Goal: Check status: Check status

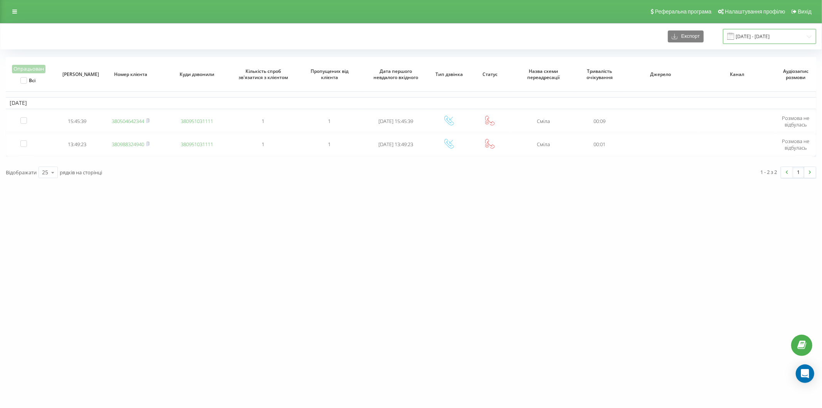
click at [758, 31] on input "11.02.2025 - 11.02.2025" at bounding box center [769, 36] width 93 height 15
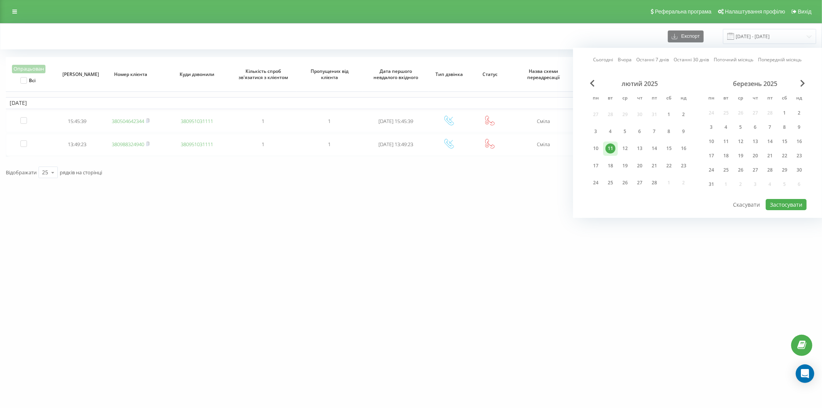
click at [601, 59] on link "Сьогодні" at bounding box center [603, 59] width 20 height 7
click at [792, 201] on button "Застосувати" at bounding box center [786, 204] width 41 height 11
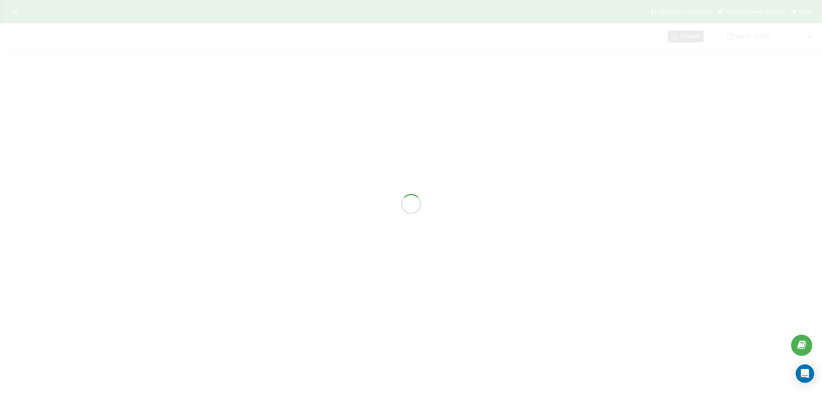
type input "20.09.2025 - 20.09.2025"
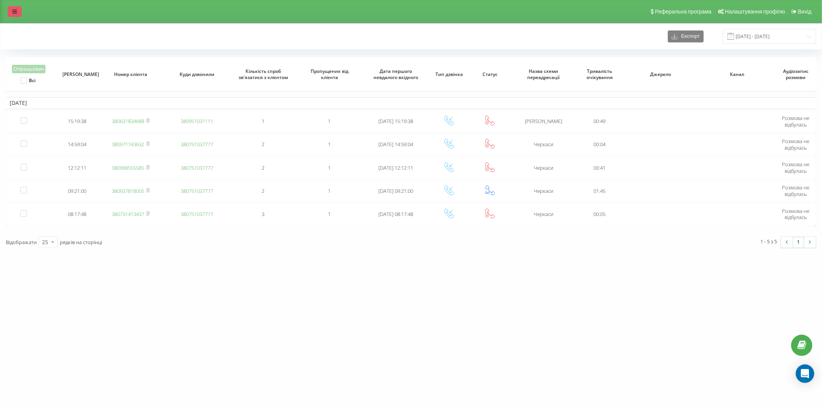
click at [20, 8] on link at bounding box center [15, 11] width 14 height 11
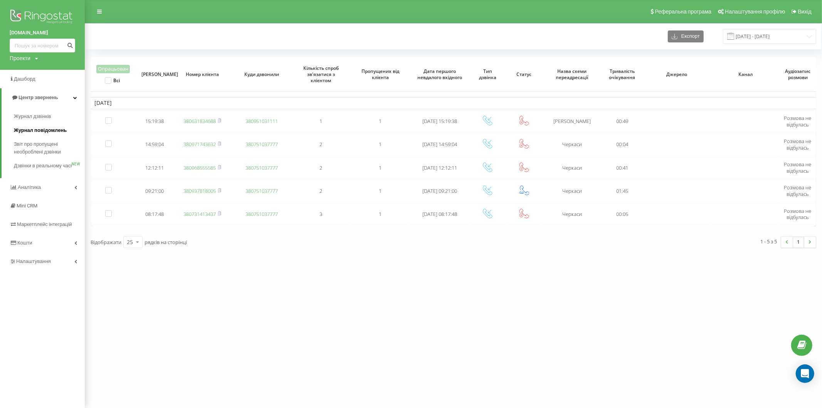
click at [46, 128] on span "Журнал повідомлень" at bounding box center [40, 130] width 53 height 8
